Goal: Complete application form: Complete application form

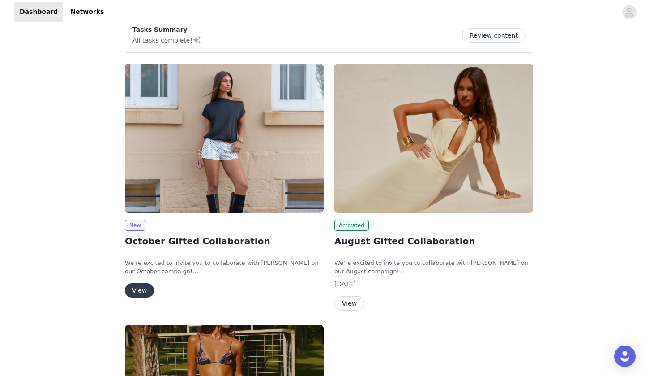
scroll to position [79, 0]
click at [135, 289] on button "View" at bounding box center [139, 290] width 29 height 14
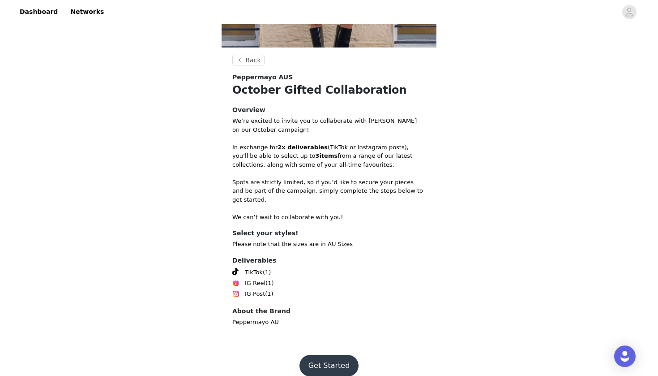
scroll to position [139, 0]
click at [330, 357] on button "Get Started" at bounding box center [330, 365] width 60 height 21
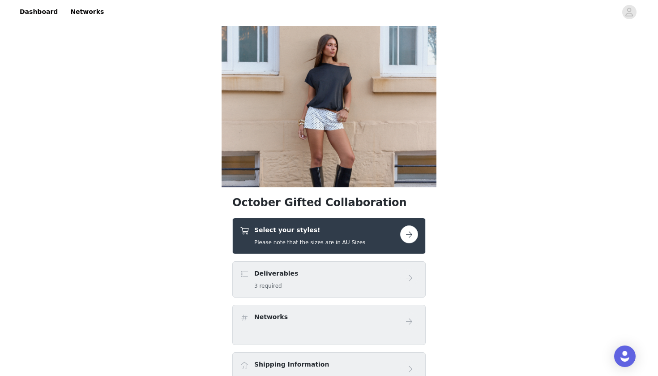
click at [334, 247] on div "Select your styles! Please note that the sizes are in AU Sizes" at bounding box center [328, 236] width 193 height 36
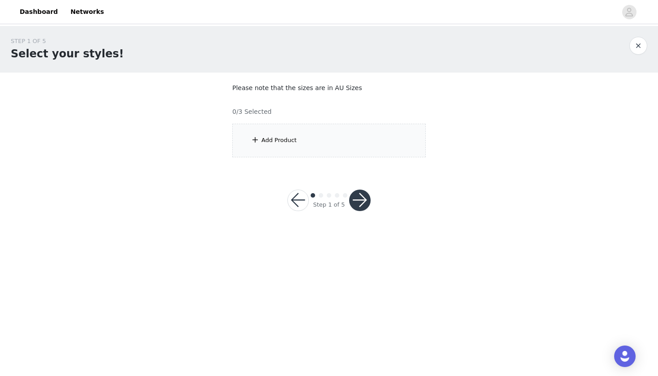
click at [294, 129] on div "Add Product" at bounding box center [328, 141] width 193 height 34
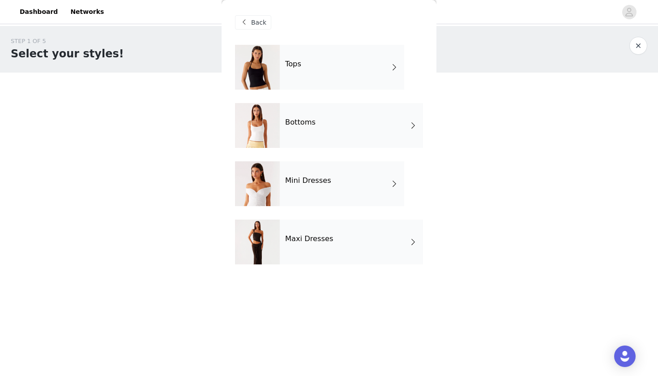
click at [323, 70] on div "Tops" at bounding box center [342, 67] width 124 height 45
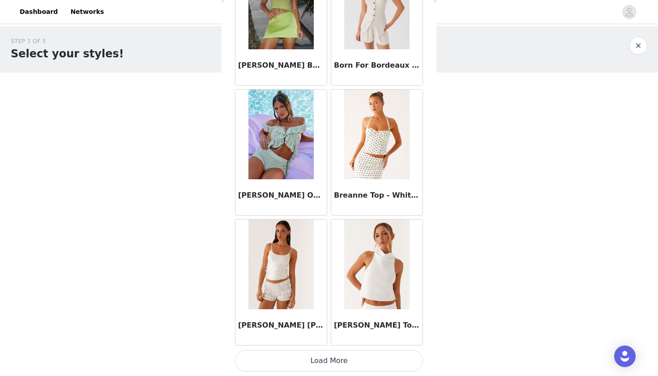
scroll to position [995, 0]
click at [348, 359] on button "Load More" at bounding box center [329, 360] width 188 height 21
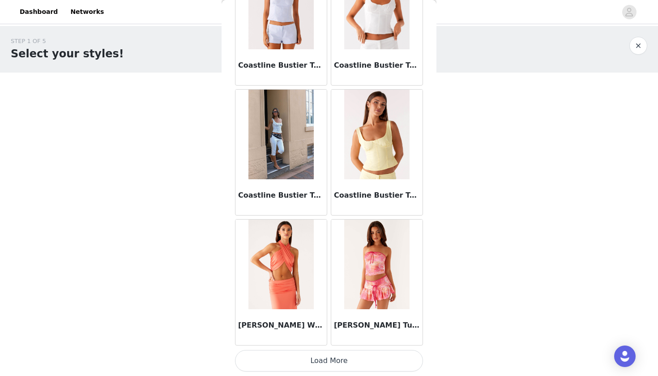
scroll to position [0, 0]
click at [344, 359] on button "Load More" at bounding box center [329, 360] width 188 height 21
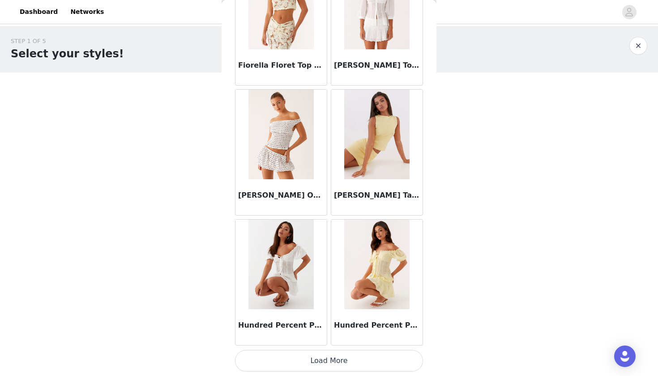
click at [341, 364] on button "Load More" at bounding box center [329, 360] width 188 height 21
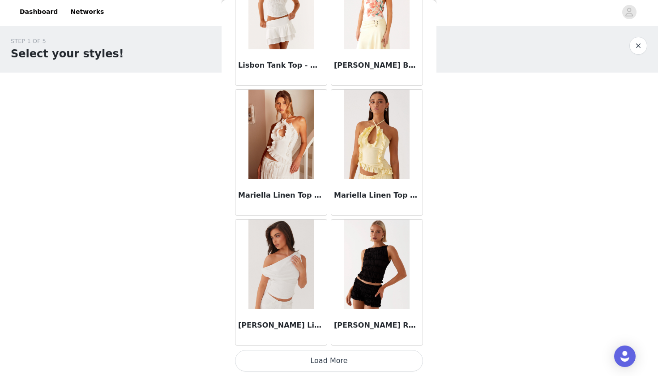
scroll to position [4890, 0]
click at [323, 360] on button "Load More" at bounding box center [329, 360] width 188 height 21
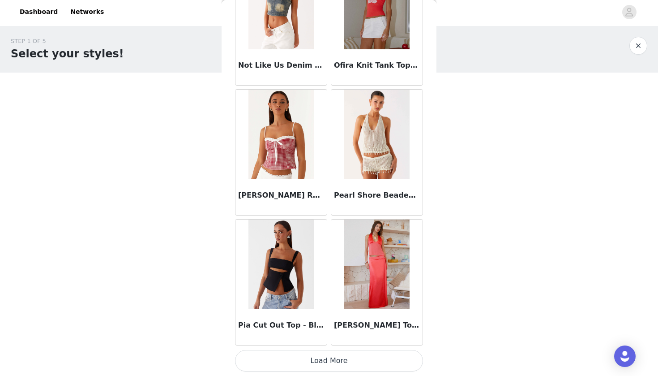
scroll to position [6189, 0]
click at [341, 357] on button "Load More" at bounding box center [329, 360] width 188 height 21
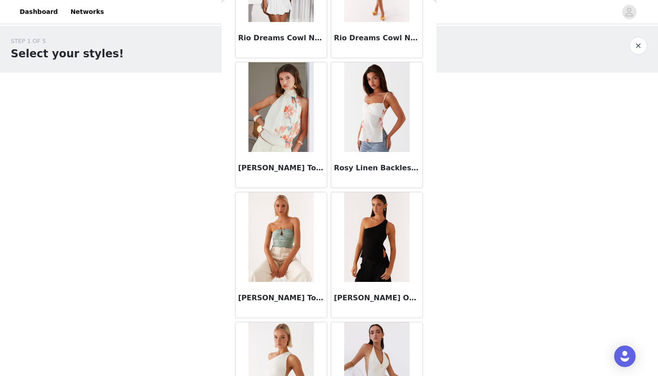
scroll to position [7017, 0]
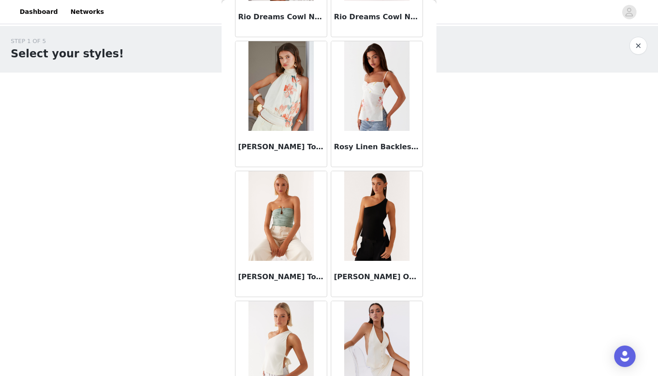
click at [637, 48] on button "button" at bounding box center [639, 46] width 18 height 18
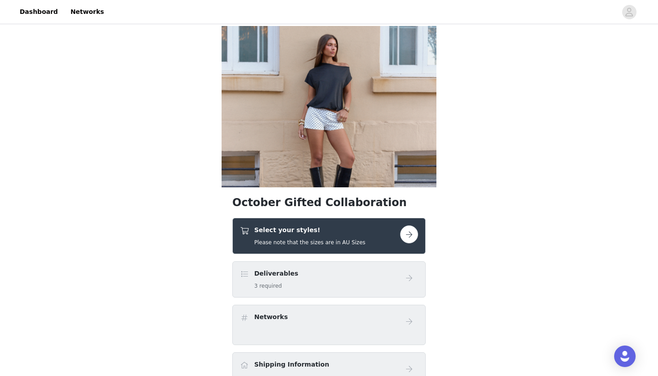
click at [333, 237] on div "Select your styles! Please note that the sizes are in AU Sizes" at bounding box center [309, 235] width 111 height 21
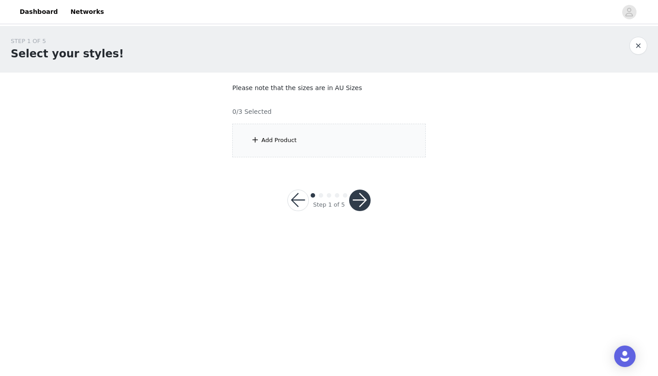
click at [293, 129] on div "Add Product" at bounding box center [328, 141] width 193 height 34
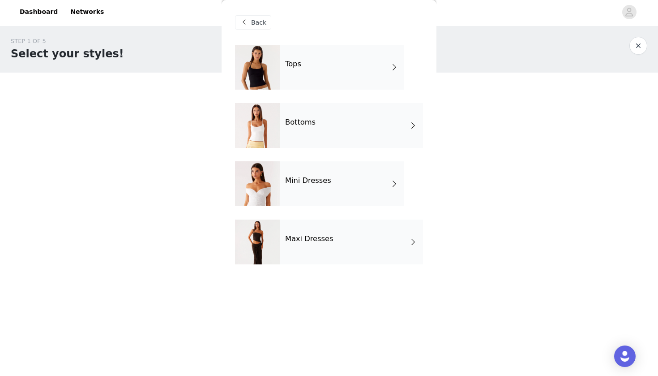
click at [307, 176] on div "Mini Dresses" at bounding box center [342, 183] width 124 height 45
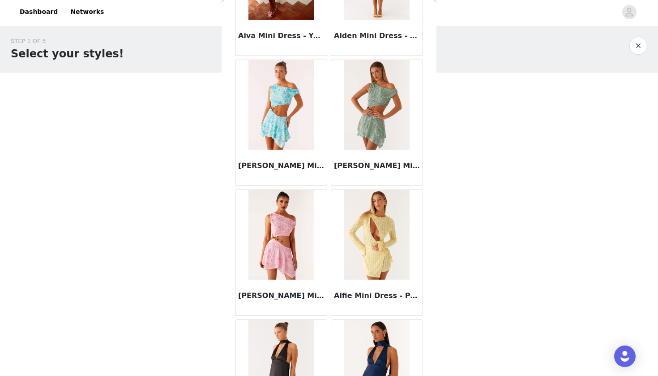
scroll to position [666, 0]
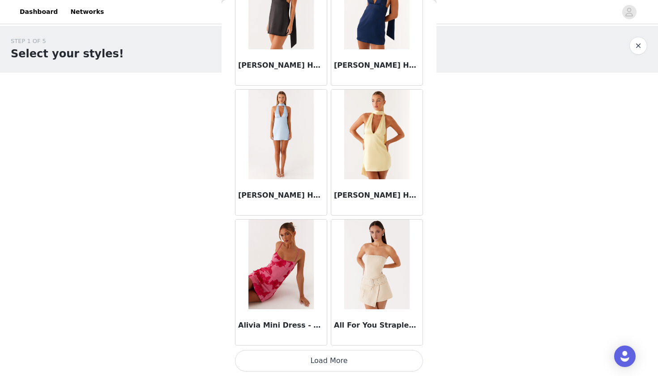
click at [339, 366] on button "Load More" at bounding box center [329, 360] width 188 height 21
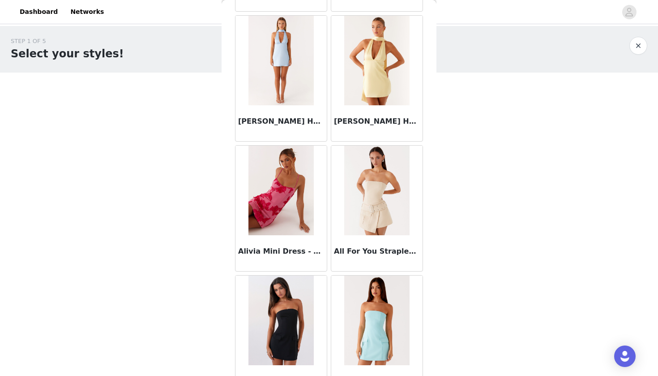
scroll to position [1076, 0]
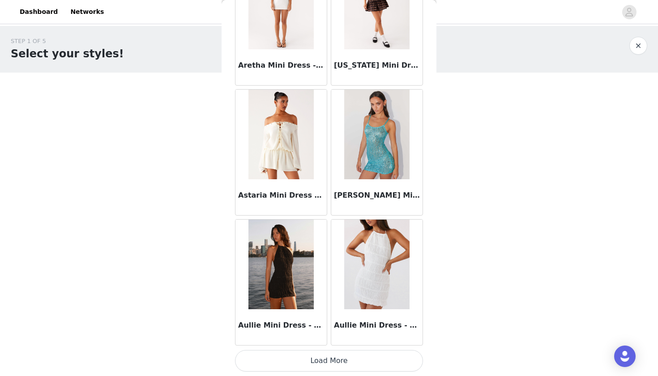
click at [320, 354] on button "Load More" at bounding box center [329, 360] width 188 height 21
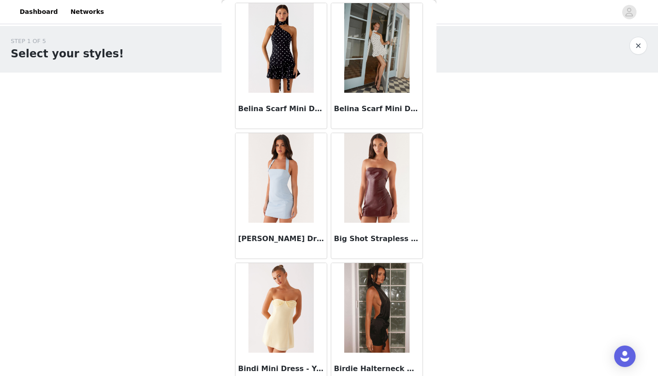
scroll to position [0, 0]
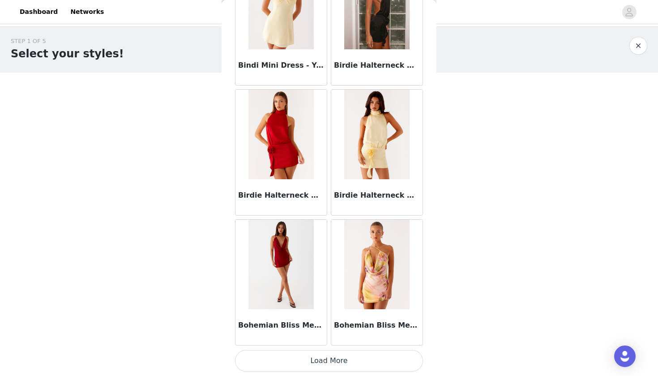
click at [334, 365] on button "Load More" at bounding box center [329, 360] width 188 height 21
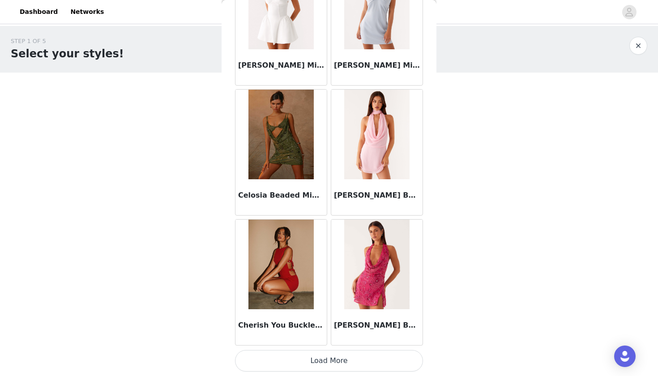
scroll to position [4890, 0]
click at [334, 356] on button "Load More" at bounding box center [329, 360] width 188 height 21
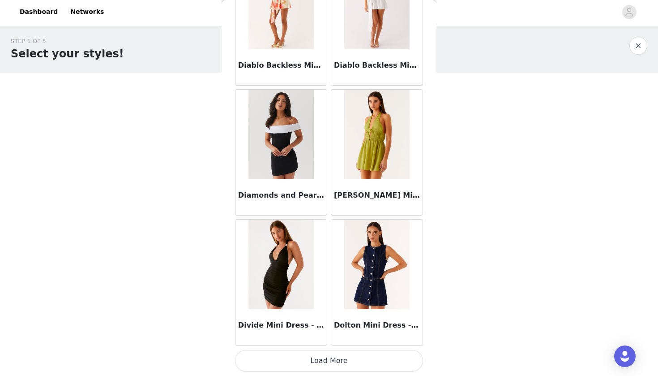
scroll to position [6189, 0]
click at [379, 289] on img at bounding box center [376, 264] width 65 height 90
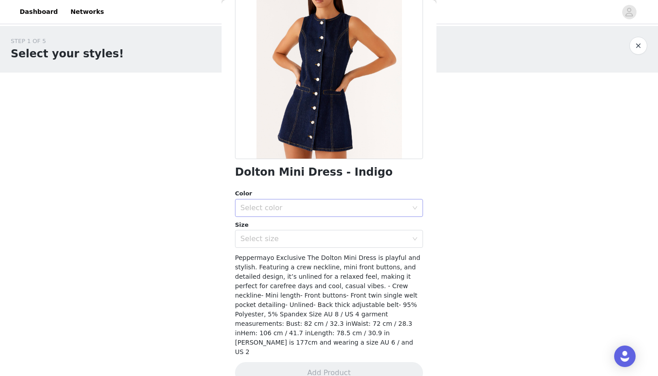
scroll to position [86, 0]
click at [303, 205] on div "Select color" at bounding box center [323, 208] width 167 height 9
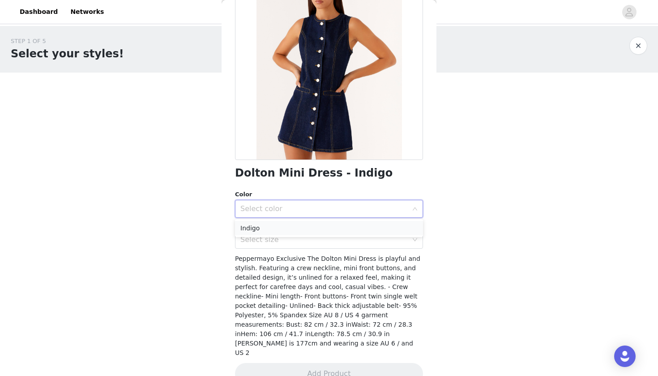
click at [283, 232] on li "Indigo" at bounding box center [329, 228] width 188 height 14
click at [279, 241] on div "Select size" at bounding box center [323, 239] width 167 height 9
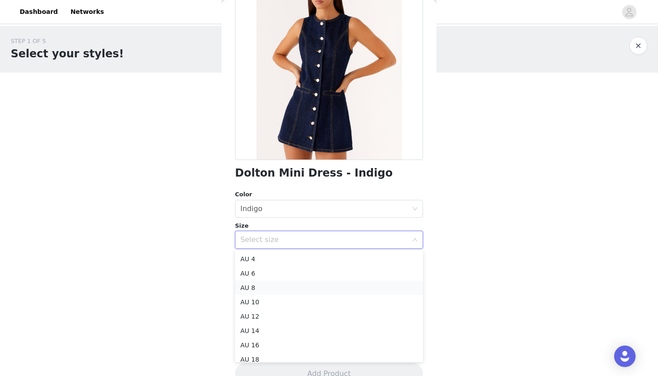
click at [258, 287] on li "AU 8" at bounding box center [329, 287] width 188 height 14
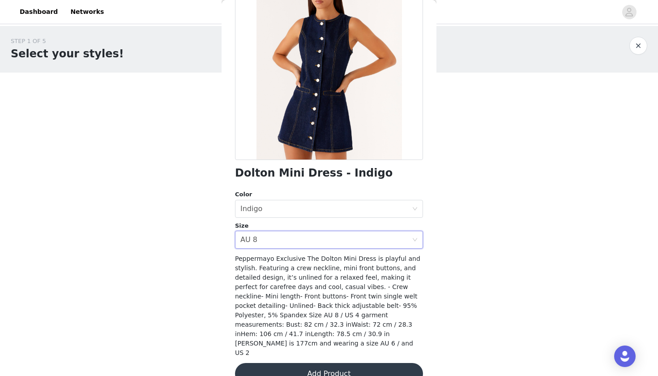
click at [322, 363] on button "Add Product" at bounding box center [329, 373] width 188 height 21
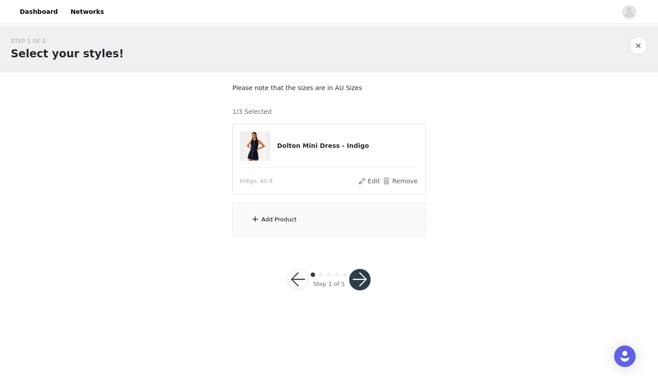
click at [292, 219] on div "Add Product" at bounding box center [279, 219] width 35 height 9
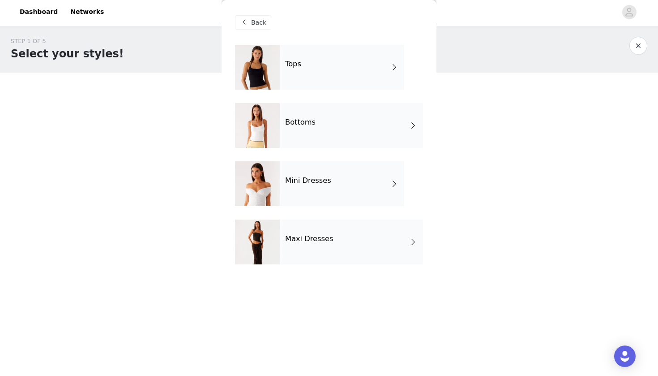
click at [311, 124] on h4 "Bottoms" at bounding box center [300, 122] width 30 height 8
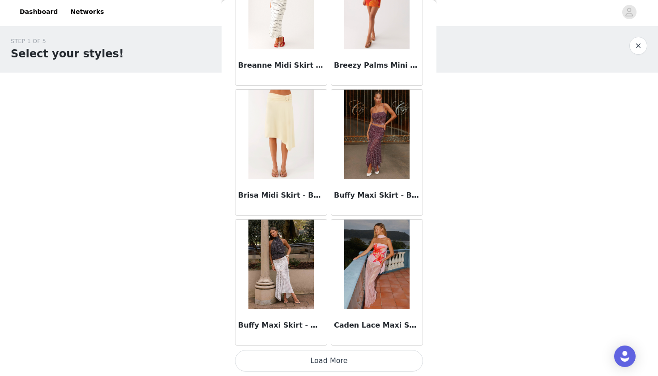
scroll to position [995, 0]
click at [344, 361] on button "Load More" at bounding box center [329, 360] width 188 height 21
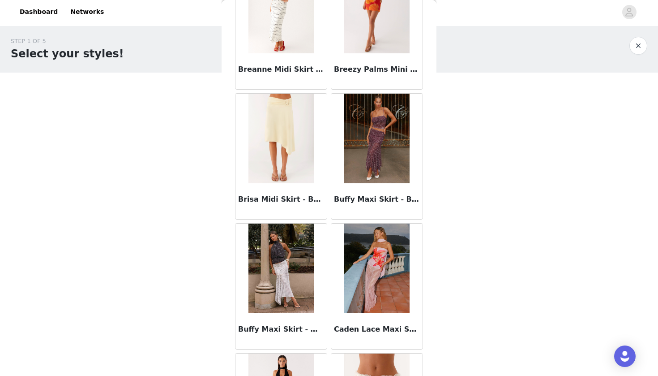
scroll to position [0, 0]
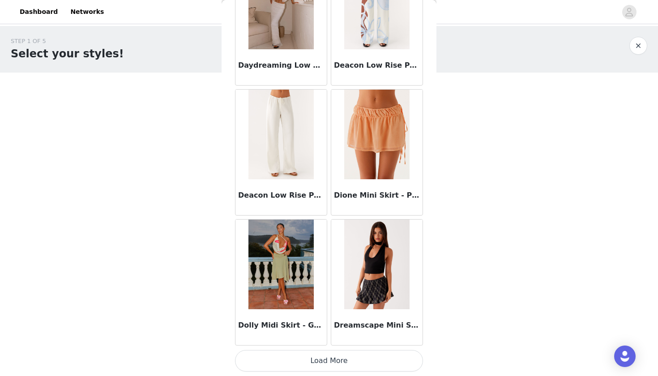
click at [343, 365] on button "Load More" at bounding box center [329, 360] width 188 height 21
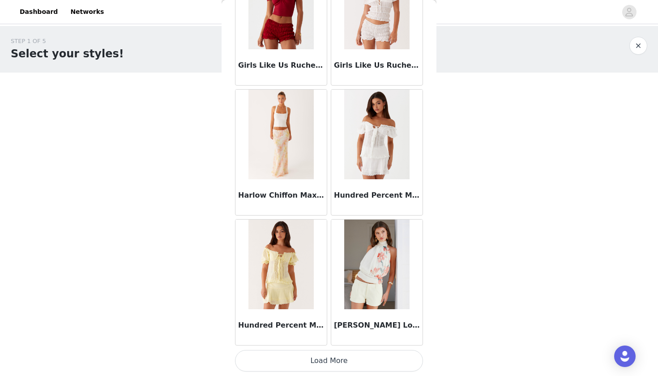
click at [333, 363] on button "Load More" at bounding box center [329, 360] width 188 height 21
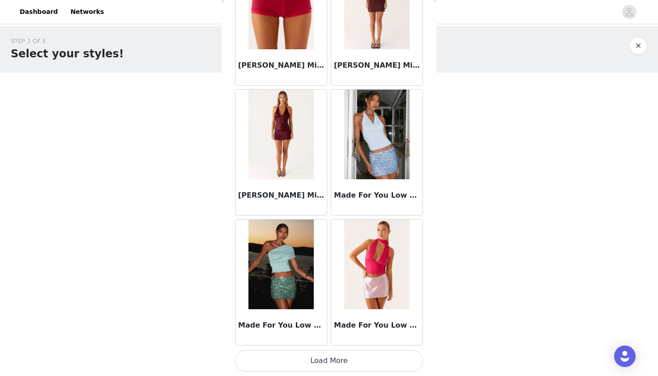
scroll to position [4890, 0]
click at [338, 359] on button "Load More" at bounding box center [329, 360] width 188 height 21
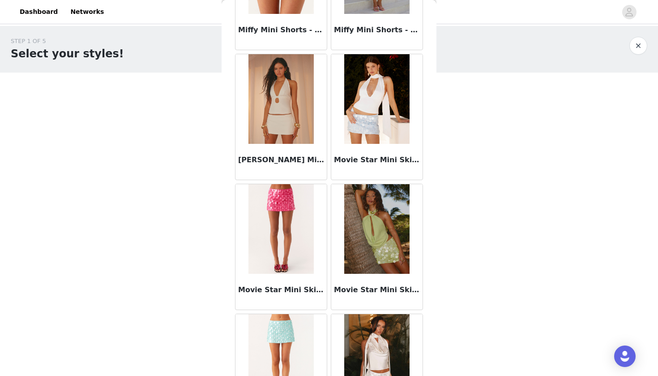
scroll to position [5620, 0]
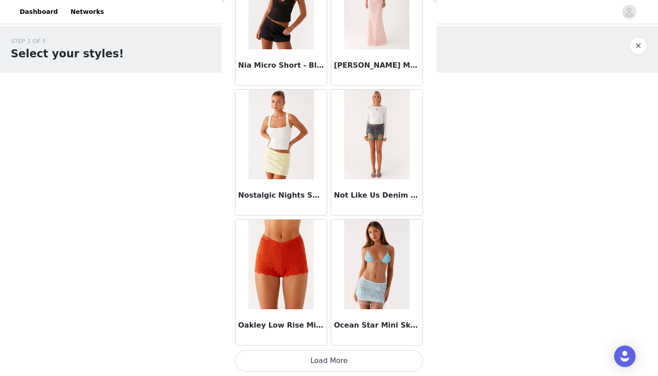
click at [335, 360] on button "Load More" at bounding box center [329, 360] width 188 height 21
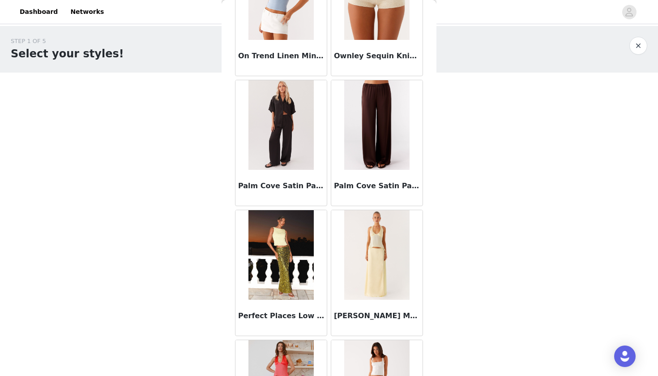
scroll to position [6591, 0]
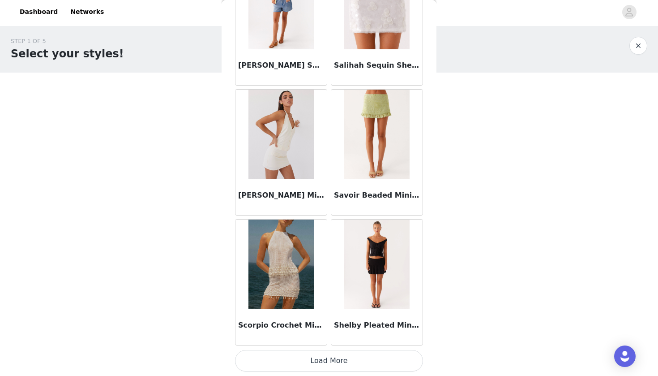
click at [337, 361] on button "Load More" at bounding box center [329, 360] width 188 height 21
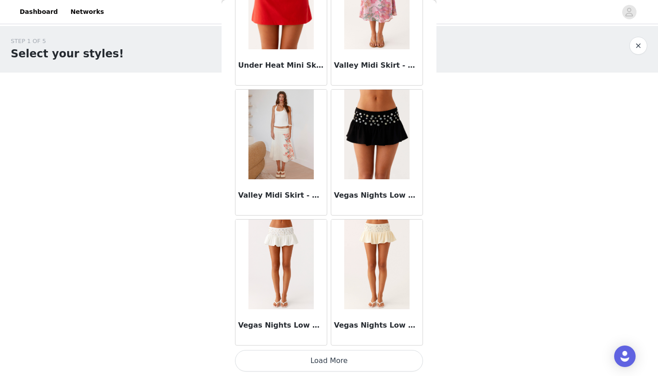
scroll to position [0, 0]
click at [337, 361] on button "Load More" at bounding box center [329, 360] width 188 height 21
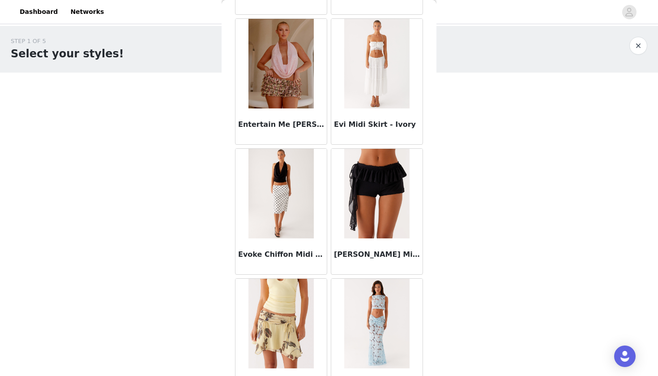
scroll to position [2754, 0]
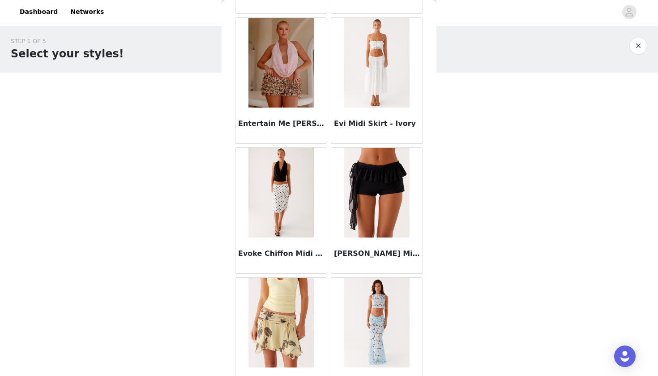
click at [272, 215] on img at bounding box center [281, 193] width 65 height 90
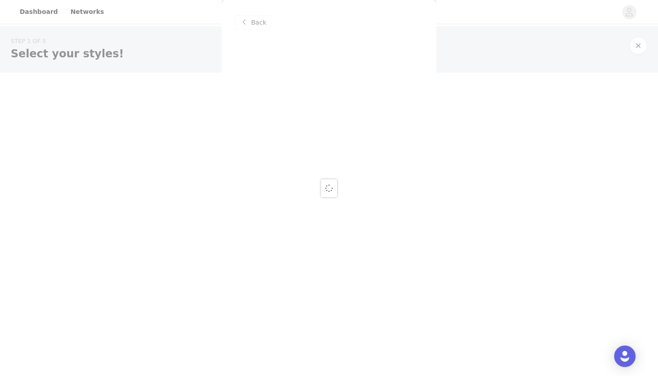
scroll to position [0, 0]
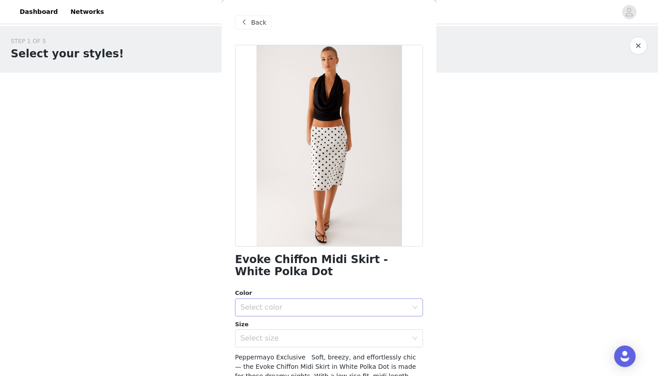
click at [305, 306] on div "Select color" at bounding box center [323, 307] width 167 height 9
click at [271, 324] on li "White Polka Dot" at bounding box center [329, 326] width 188 height 14
click at [269, 341] on div "Select size" at bounding box center [323, 338] width 167 height 9
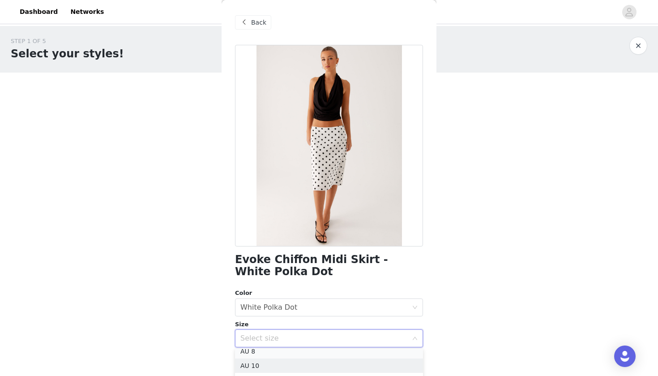
scroll to position [30, 0]
click at [254, 352] on li "AU 8" at bounding box center [329, 355] width 188 height 14
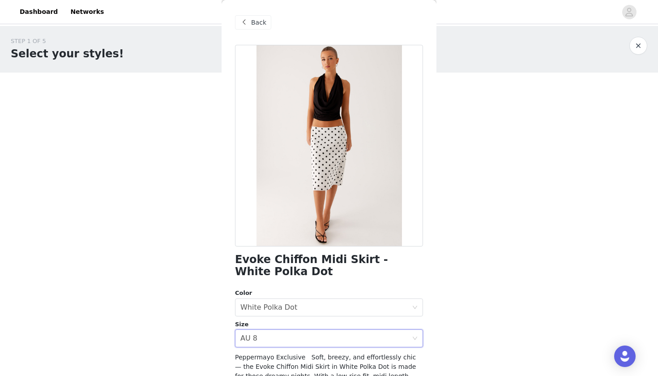
scroll to position [0, 0]
click at [189, 329] on body "Dashboard Networks STEP 1 OF 5 Select your styles! Please note that the sizes a…" at bounding box center [329, 188] width 658 height 376
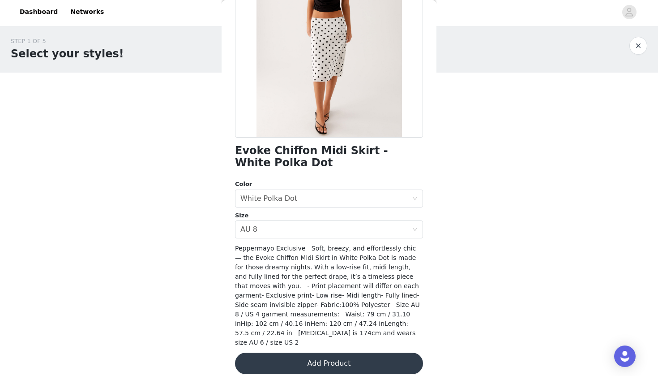
scroll to position [108, 0]
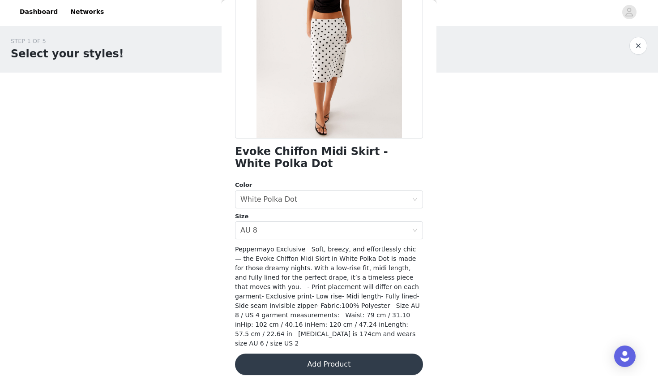
click at [343, 361] on button "Add Product" at bounding box center [329, 363] width 188 height 21
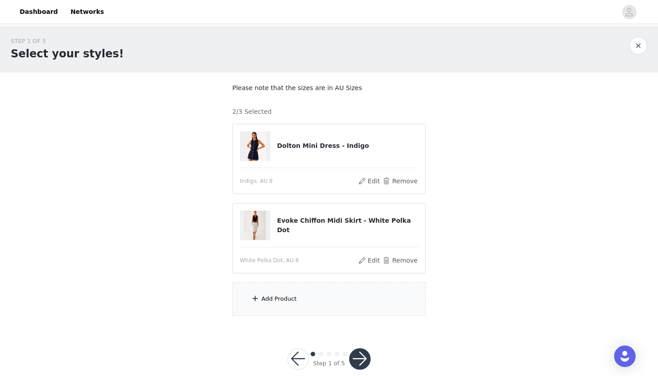
click at [273, 292] on div "Add Product" at bounding box center [328, 299] width 193 height 34
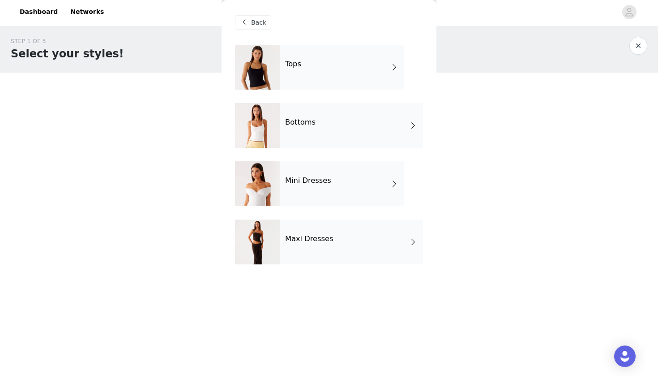
click at [292, 263] on div "Maxi Dresses" at bounding box center [351, 241] width 143 height 45
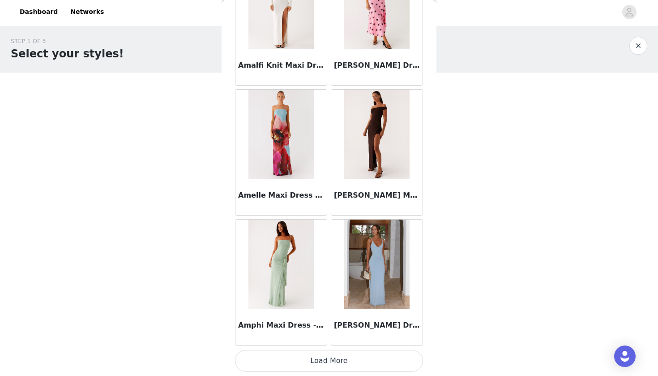
scroll to position [995, 0]
click at [337, 362] on button "Load More" at bounding box center [329, 360] width 188 height 21
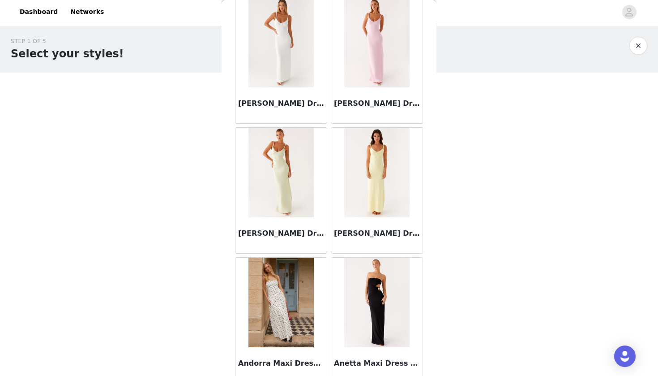
scroll to position [1361, 0]
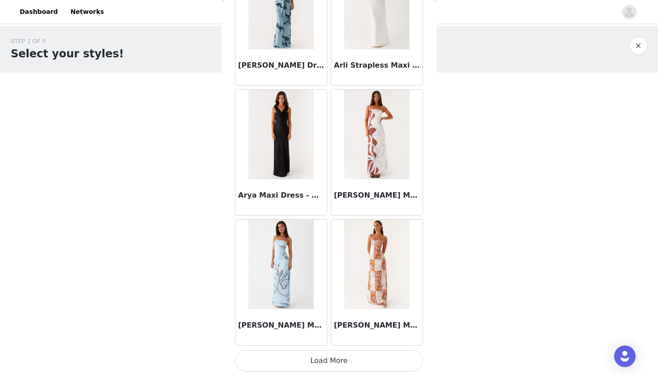
click at [326, 365] on button "Load More" at bounding box center [329, 360] width 188 height 21
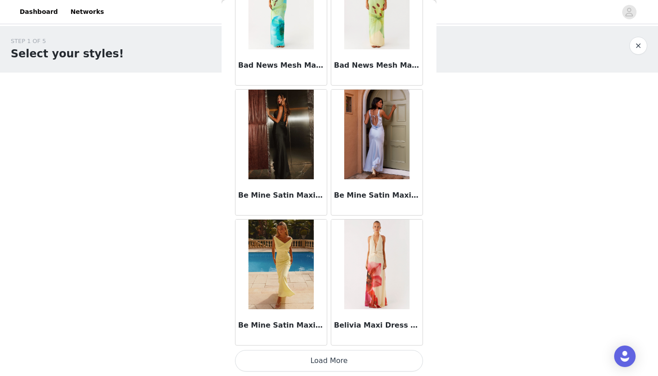
scroll to position [3592, 0]
click at [313, 361] on button "Load More" at bounding box center [329, 360] width 188 height 21
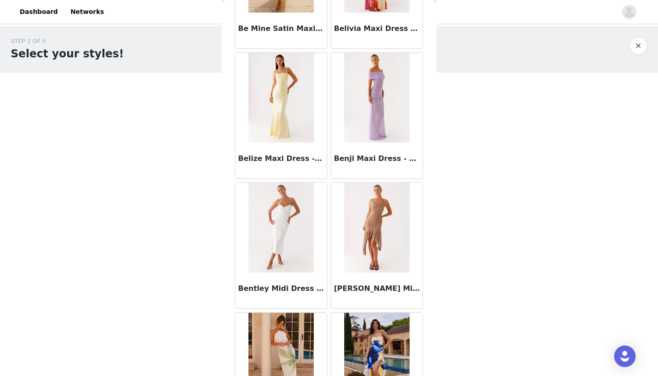
scroll to position [3889, 0]
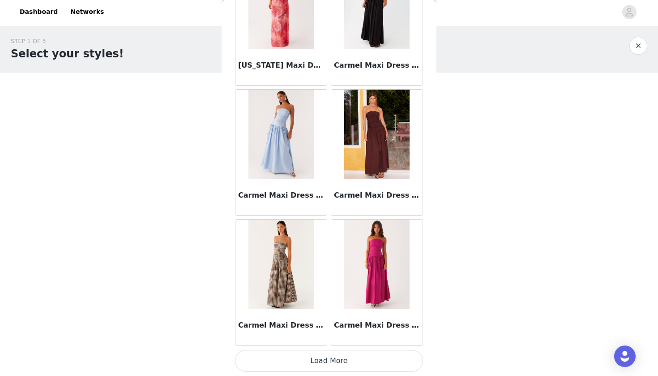
click at [341, 356] on button "Load More" at bounding box center [329, 360] width 188 height 21
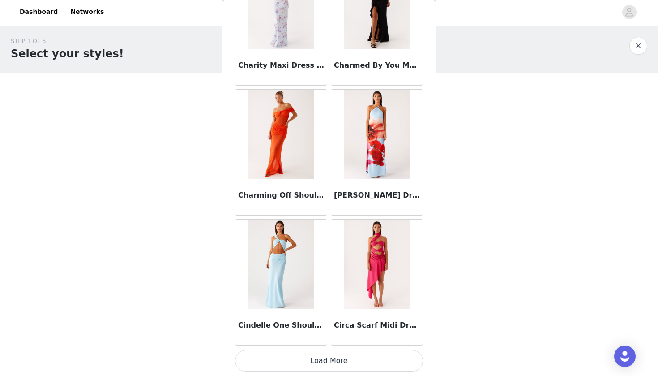
click at [342, 371] on button "Load More" at bounding box center [329, 360] width 188 height 21
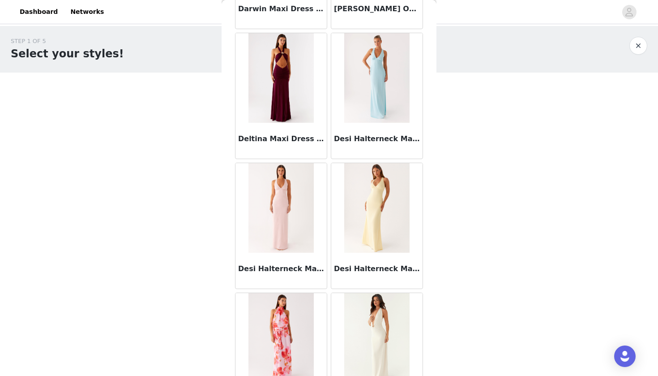
scroll to position [7286, 0]
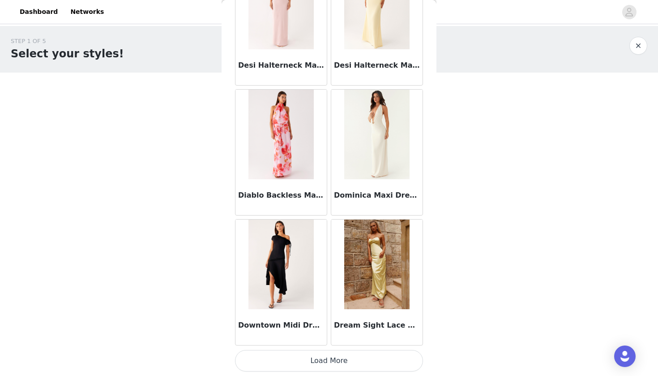
click at [316, 359] on button "Load More" at bounding box center [329, 360] width 188 height 21
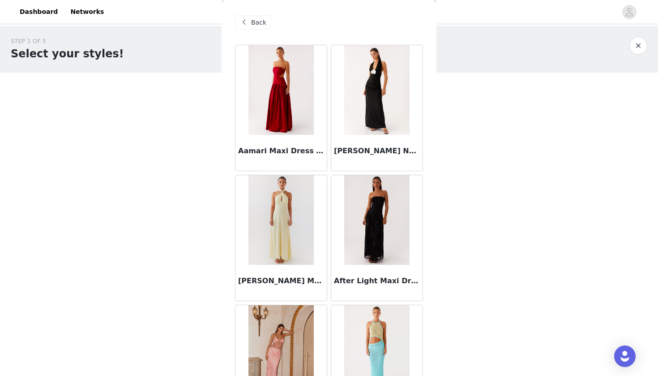
scroll to position [0, 0]
click at [253, 23] on span "Back" at bounding box center [258, 22] width 15 height 9
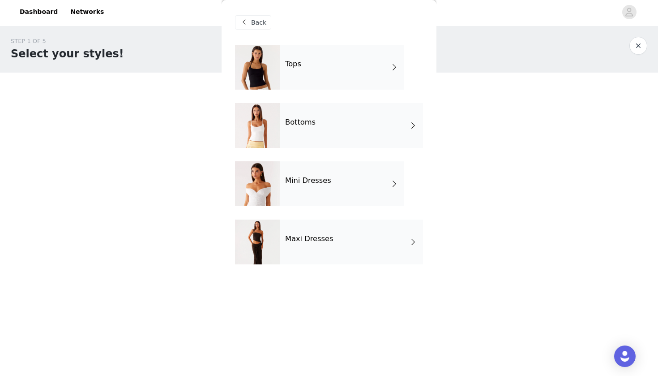
click at [316, 51] on div "Tops" at bounding box center [342, 67] width 124 height 45
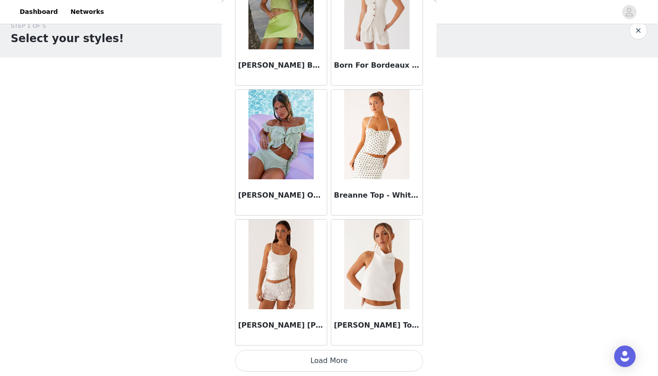
scroll to position [15, 0]
click at [322, 354] on button "Load More" at bounding box center [329, 360] width 188 height 21
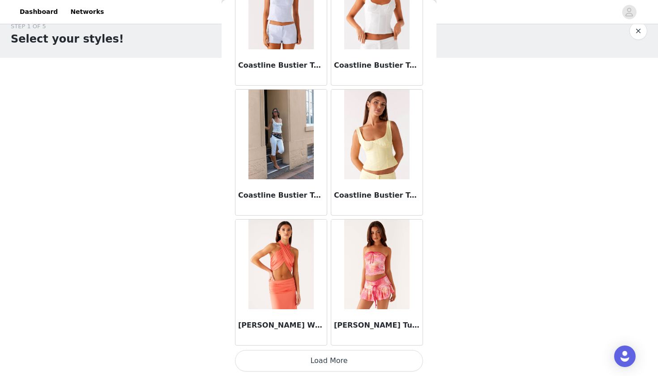
scroll to position [2293, 0]
click at [339, 364] on button "Load More" at bounding box center [329, 360] width 188 height 21
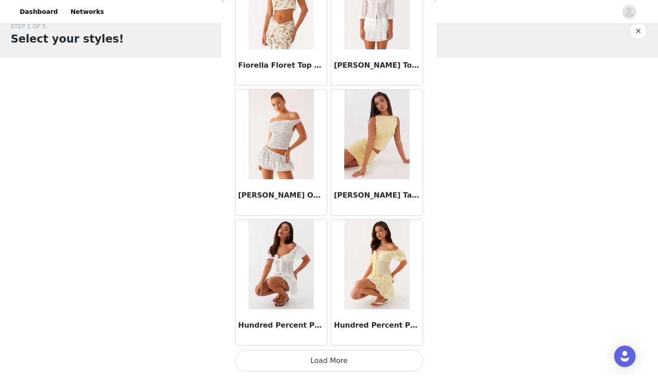
scroll to position [3592, 0]
click at [339, 358] on button "Load More" at bounding box center [329, 360] width 188 height 21
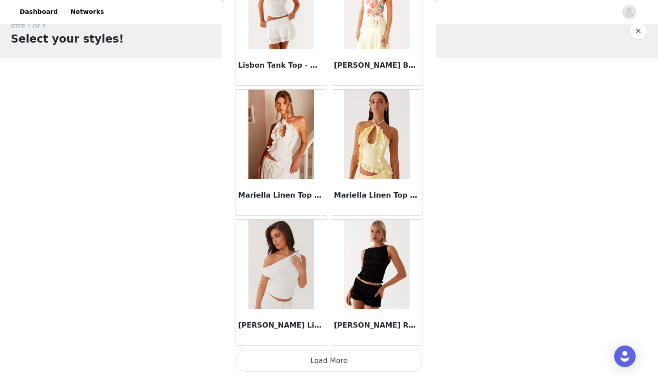
scroll to position [4890, 0]
click at [321, 356] on button "Load More" at bounding box center [329, 360] width 188 height 21
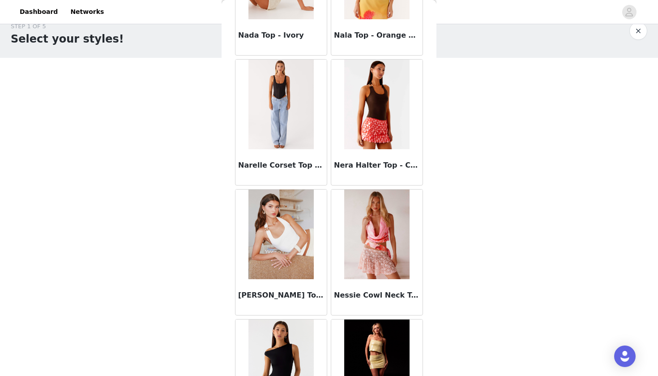
scroll to position [5702, 0]
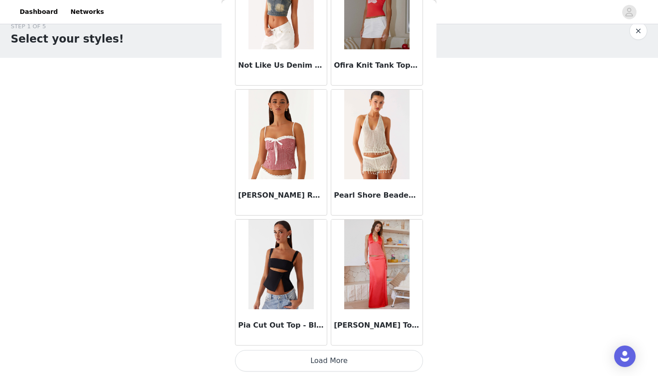
click at [324, 360] on button "Load More" at bounding box center [329, 360] width 188 height 21
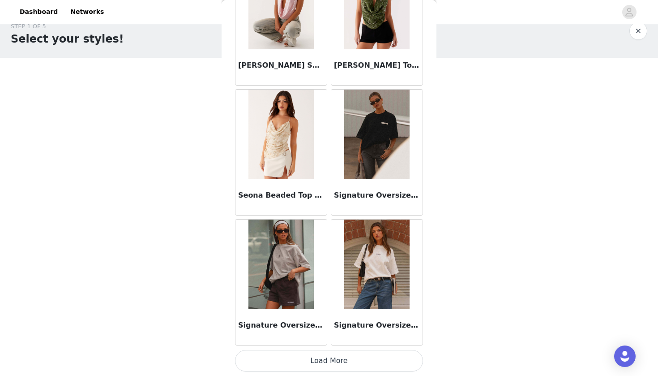
click at [324, 360] on button "Load More" at bounding box center [329, 360] width 188 height 21
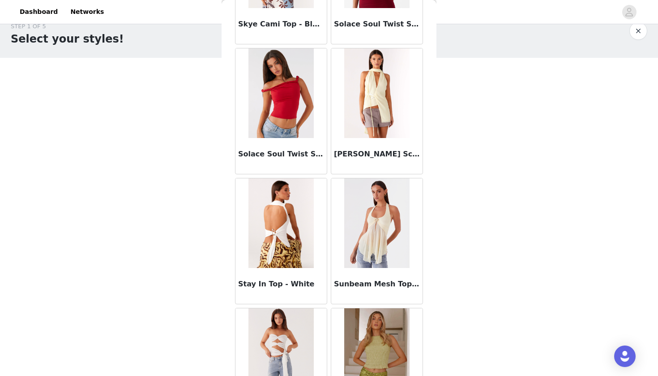
scroll to position [8050, 0]
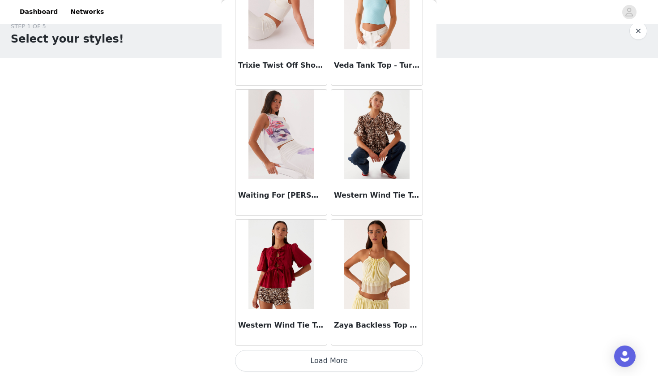
click at [330, 356] on button "Load More" at bounding box center [329, 360] width 188 height 21
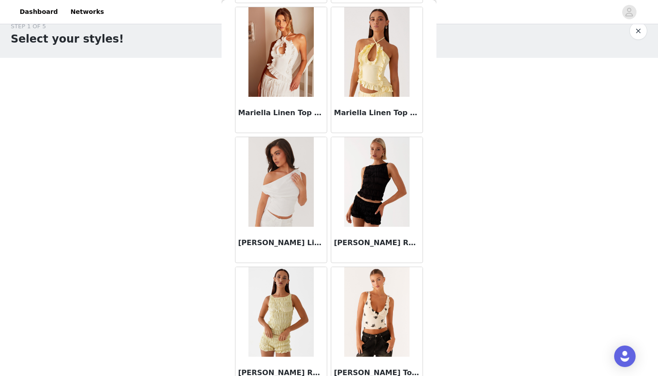
scroll to position [4991, 0]
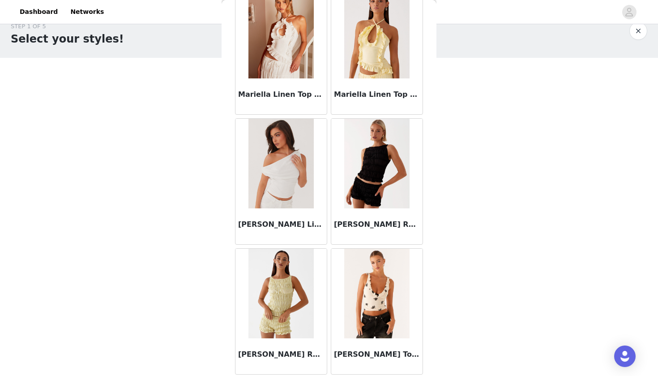
click at [287, 166] on img at bounding box center [281, 164] width 65 height 90
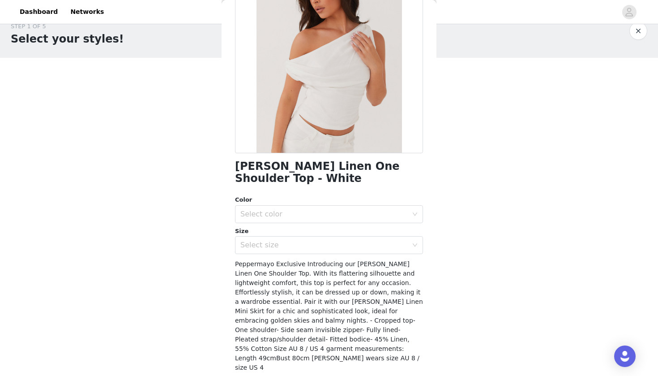
scroll to position [93, 0]
click at [309, 217] on div "Select color" at bounding box center [323, 214] width 167 height 9
click at [298, 232] on li "White" at bounding box center [329, 234] width 188 height 14
click at [292, 245] on div "Select size" at bounding box center [323, 245] width 167 height 9
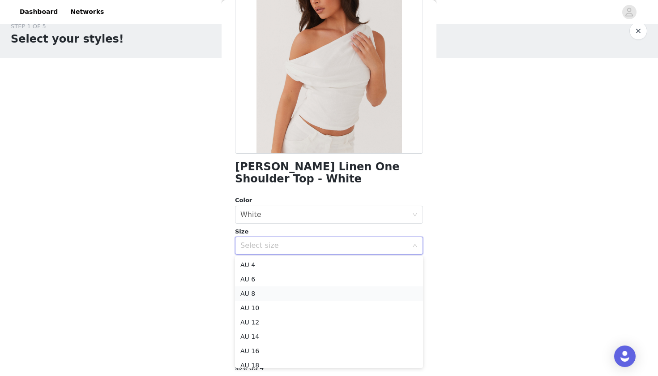
click at [260, 292] on li "AU 8" at bounding box center [329, 293] width 188 height 14
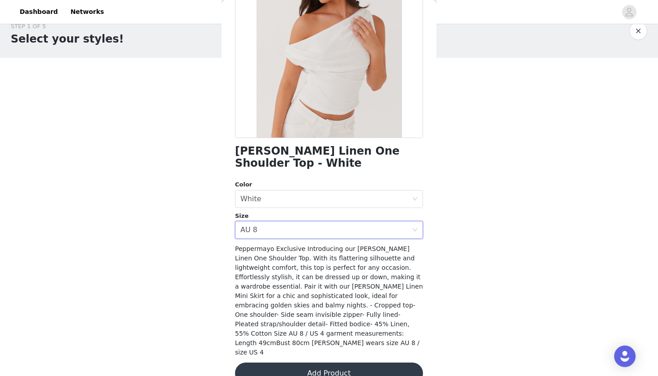
scroll to position [108, 0]
click at [336, 363] on button "Add Product" at bounding box center [329, 373] width 188 height 21
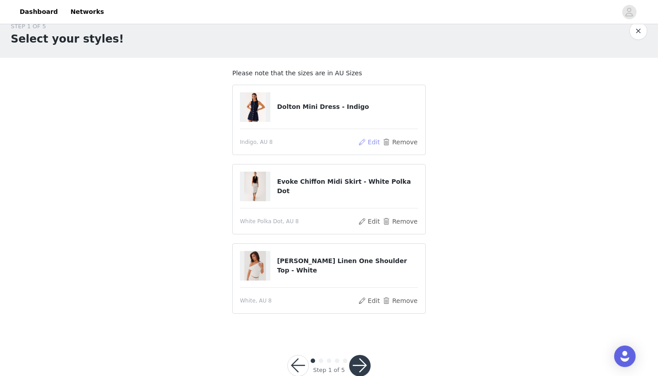
click at [371, 142] on button "Edit" at bounding box center [369, 142] width 23 height 11
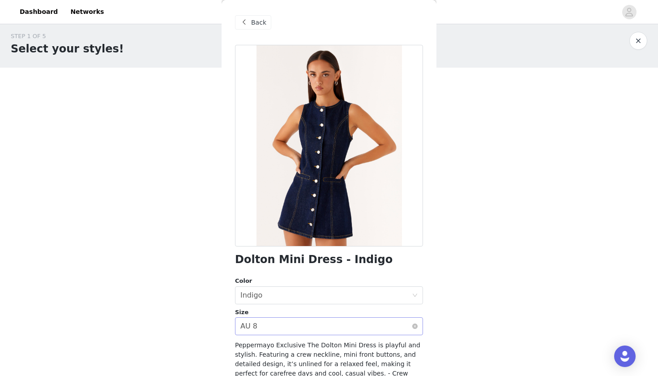
scroll to position [0, 0]
click at [256, 20] on span "Back" at bounding box center [258, 22] width 15 height 9
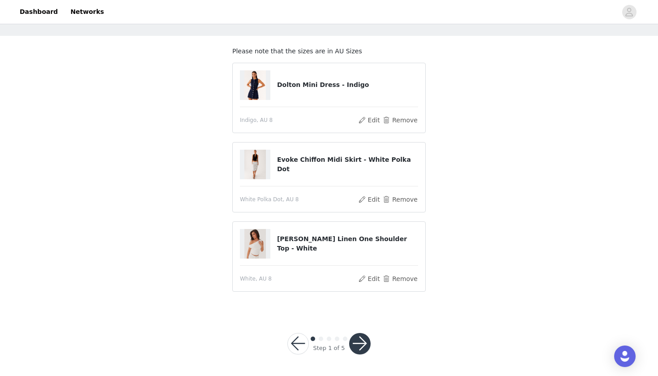
scroll to position [36, 0]
click at [363, 344] on button "button" at bounding box center [359, 343] width 21 height 21
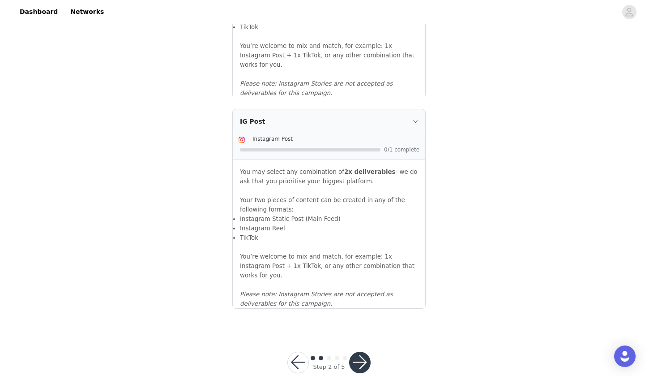
scroll to position [946, 0]
click at [360, 352] on button "button" at bounding box center [359, 362] width 21 height 21
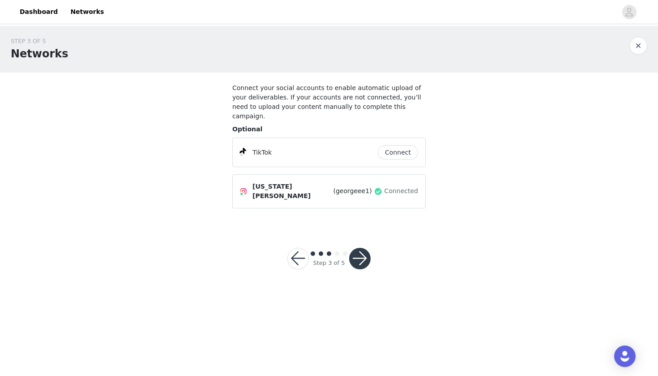
click at [361, 248] on button "button" at bounding box center [359, 258] width 21 height 21
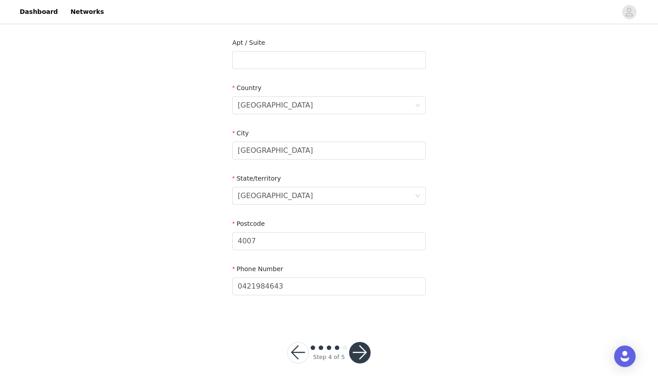
scroll to position [272, 0]
click at [365, 343] on button "button" at bounding box center [359, 353] width 21 height 21
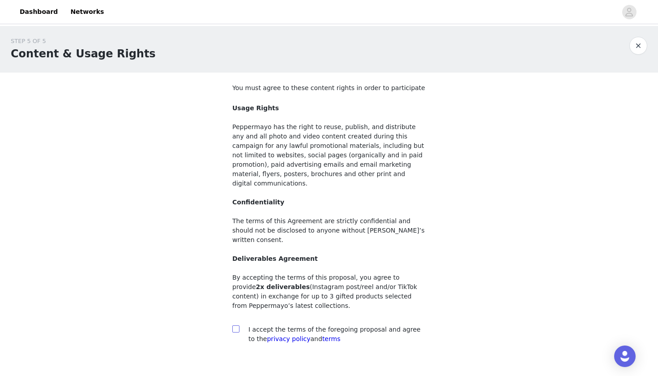
click at [236, 325] on label at bounding box center [235, 329] width 7 height 9
click at [236, 325] on input "checkbox" at bounding box center [235, 328] width 6 height 6
checkbox input "true"
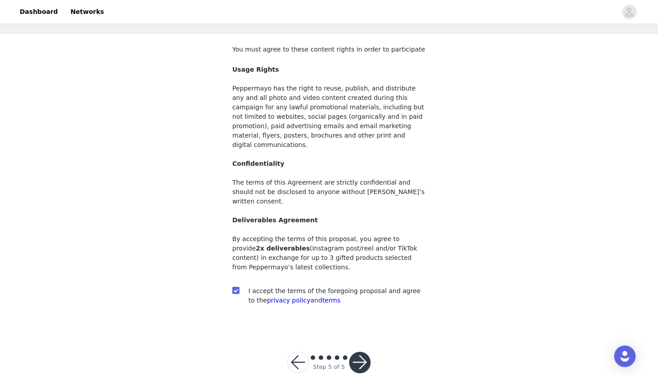
scroll to position [38, 0]
click at [360, 352] on button "button" at bounding box center [359, 362] width 21 height 21
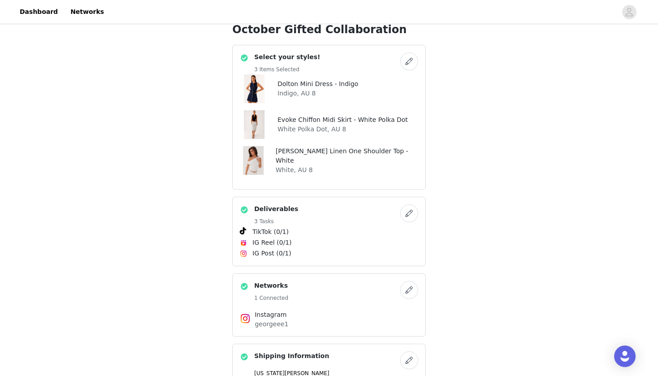
scroll to position [176, 0]
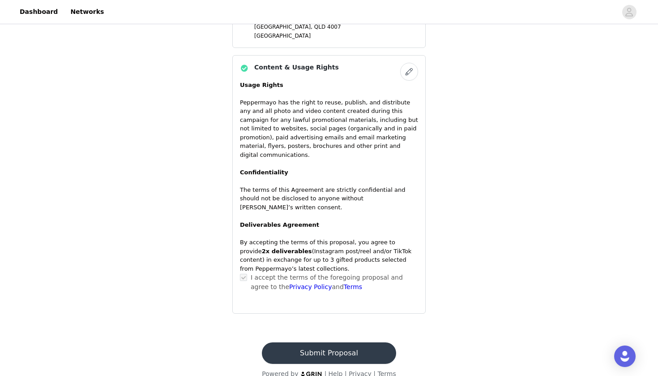
click at [343, 342] on button "Submit Proposal" at bounding box center [329, 352] width 134 height 21
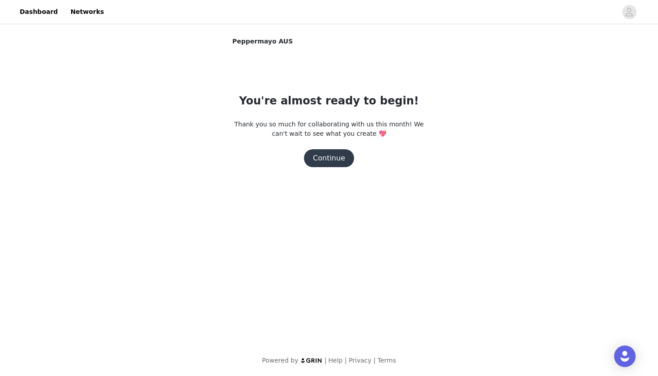
scroll to position [0, 0]
click at [334, 163] on button "Continue" at bounding box center [329, 158] width 50 height 18
